Goal: Transaction & Acquisition: Purchase product/service

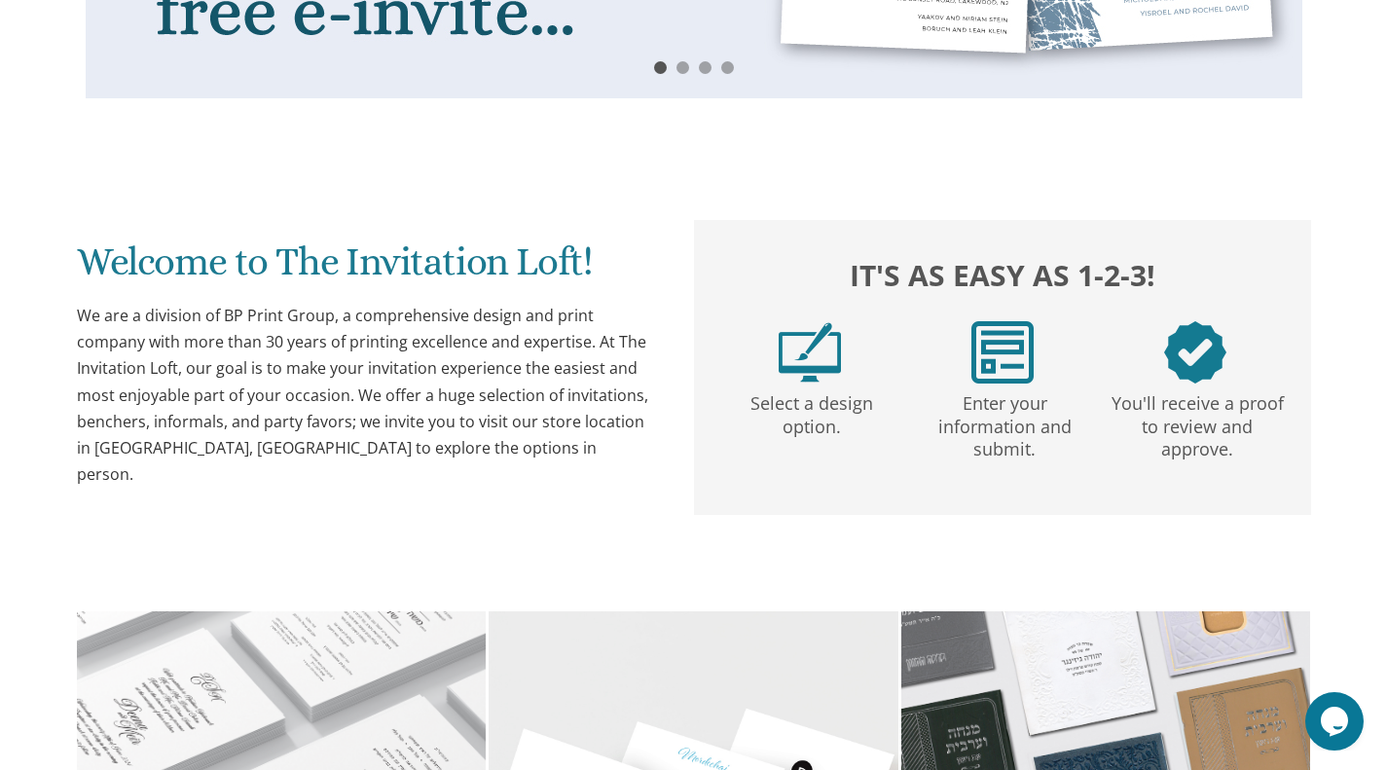
scroll to position [792, 0]
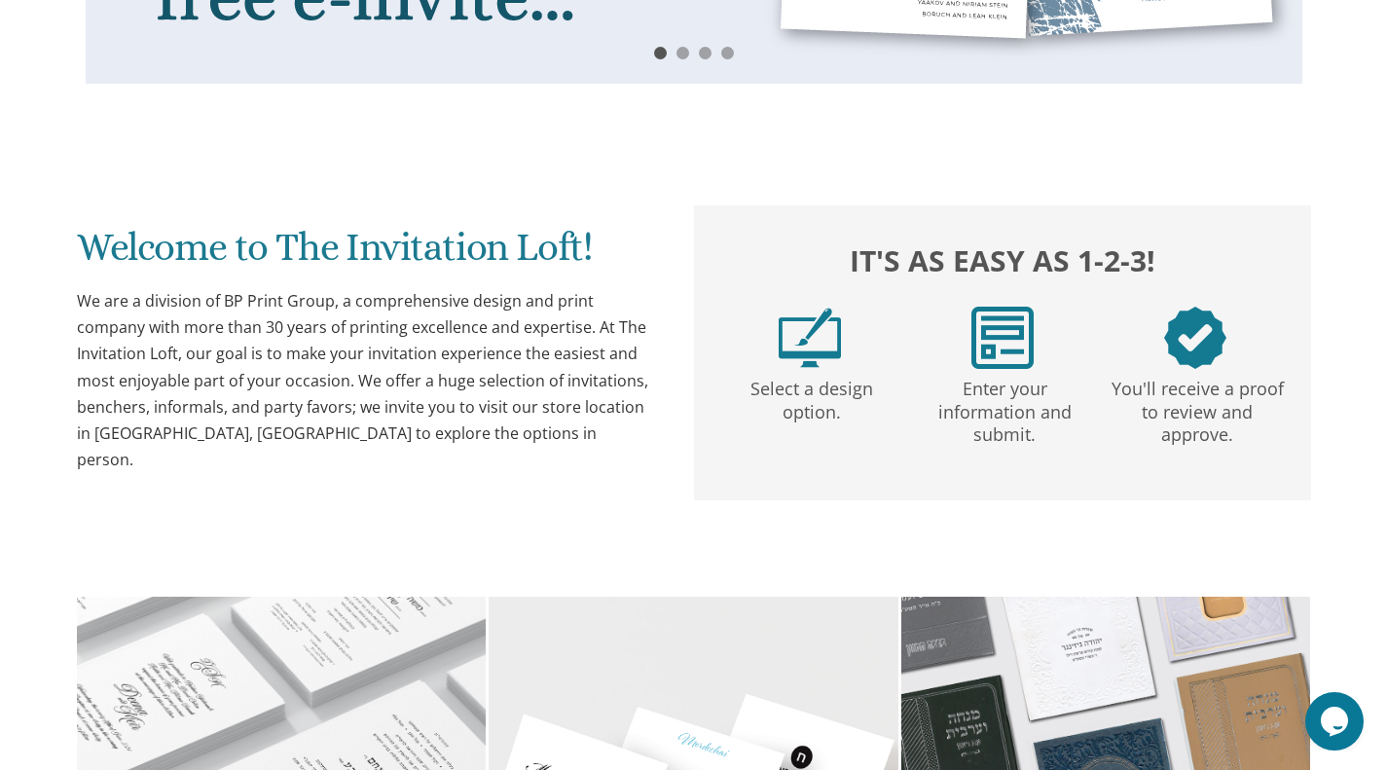
click at [793, 342] on img at bounding box center [809, 337] width 62 height 62
click at [839, 305] on div "It's as easy as 1-2-3! Select a design option. Enter your information and submi…" at bounding box center [1002, 331] width 615 height 252
click at [794, 339] on img at bounding box center [809, 337] width 62 height 62
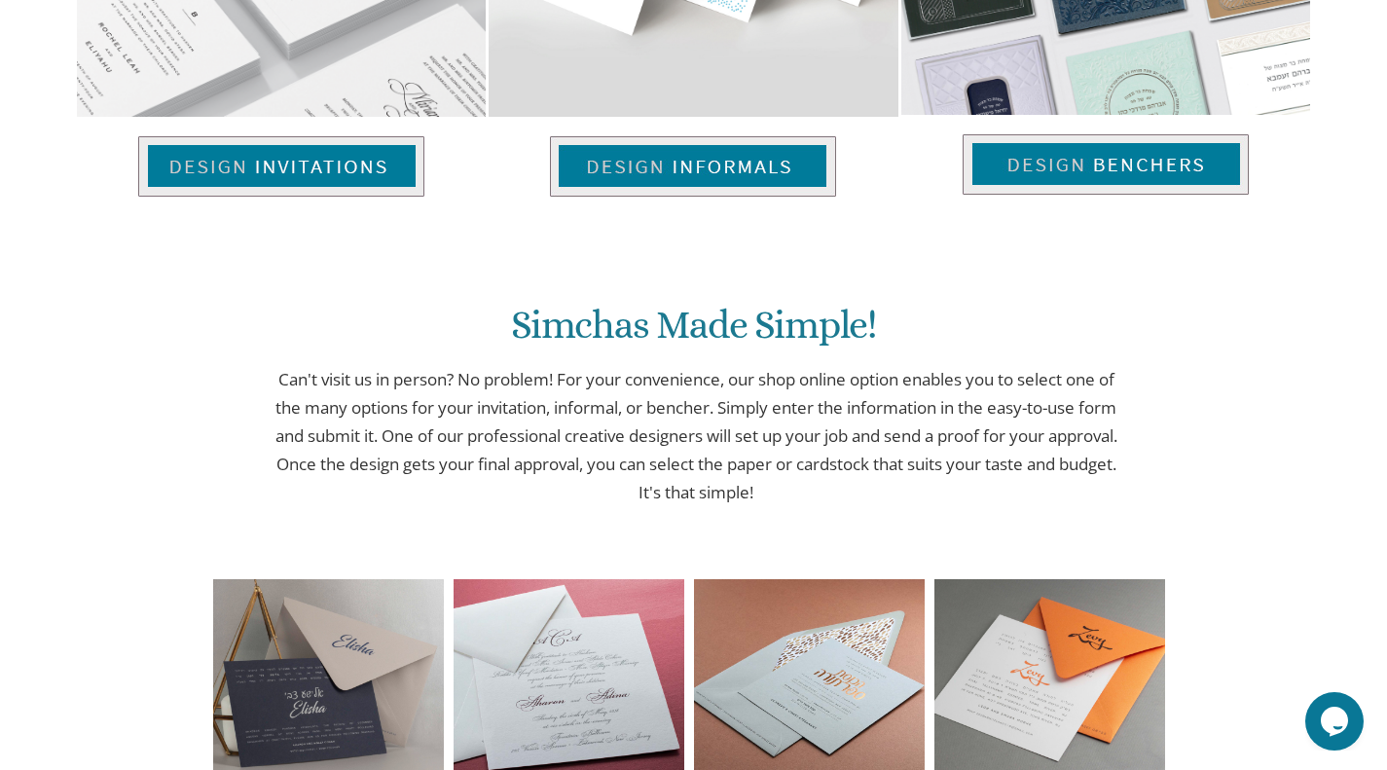
scroll to position [1628, 0]
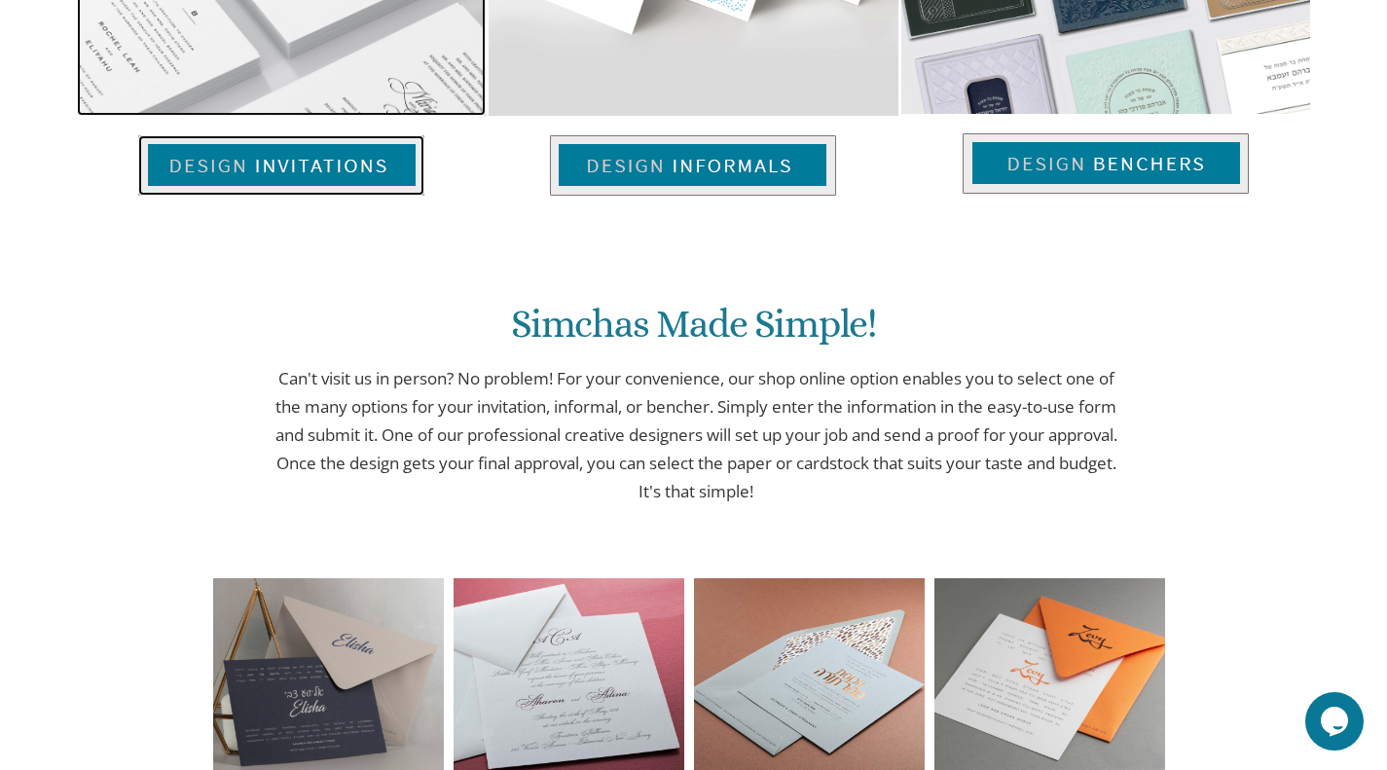
click at [280, 183] on img at bounding box center [281, 165] width 286 height 60
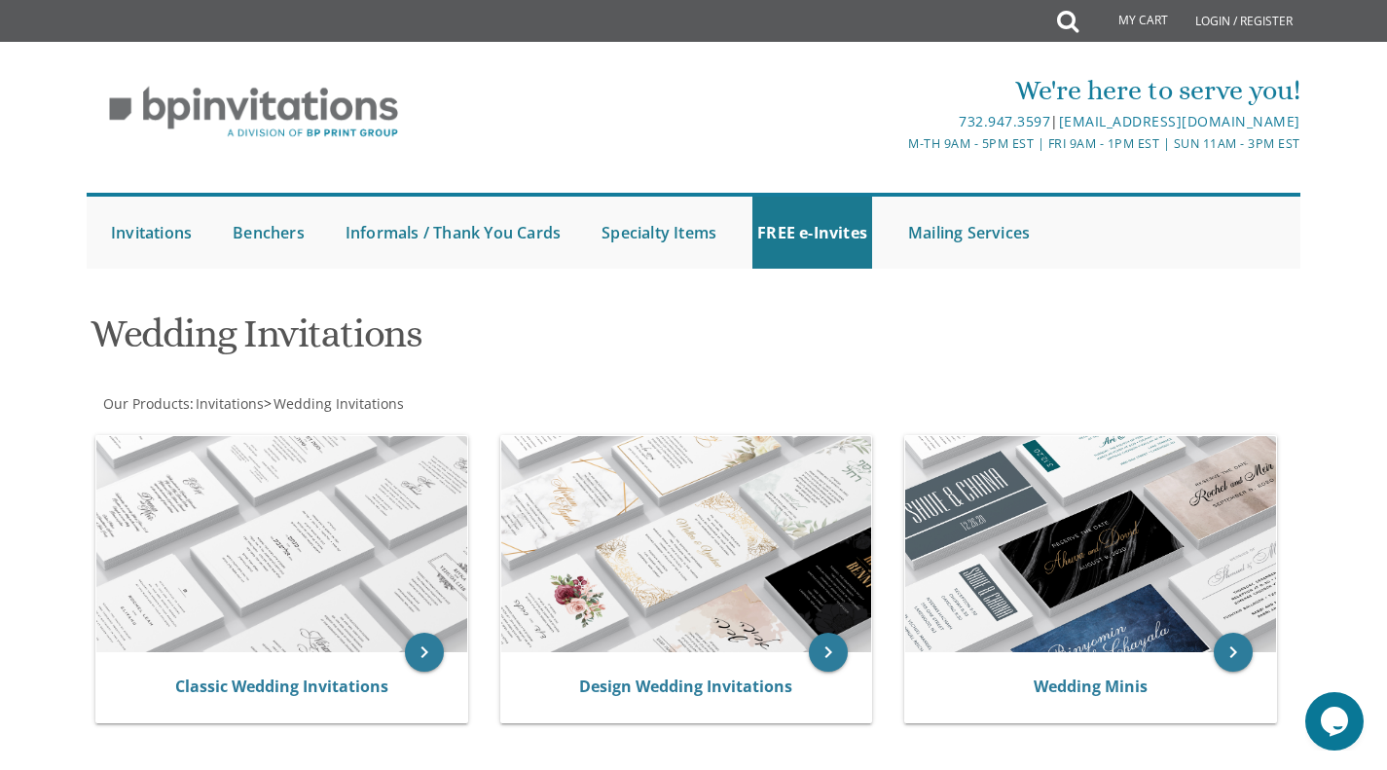
click at [305, 476] on img at bounding box center [281, 544] width 371 height 216
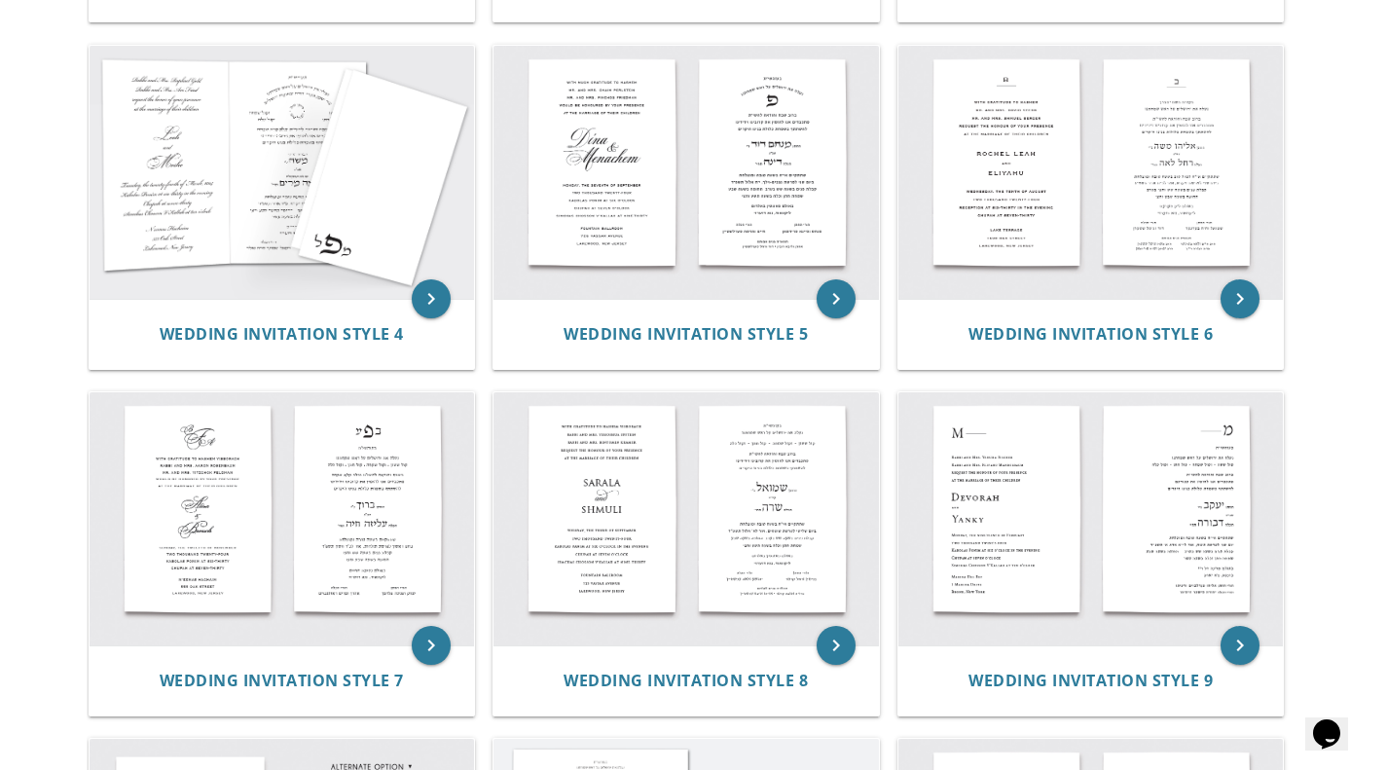
scroll to position [748, 0]
click at [840, 308] on icon "keyboard_arrow_right" at bounding box center [835, 297] width 39 height 39
